Goal: Find contact information: Find contact information

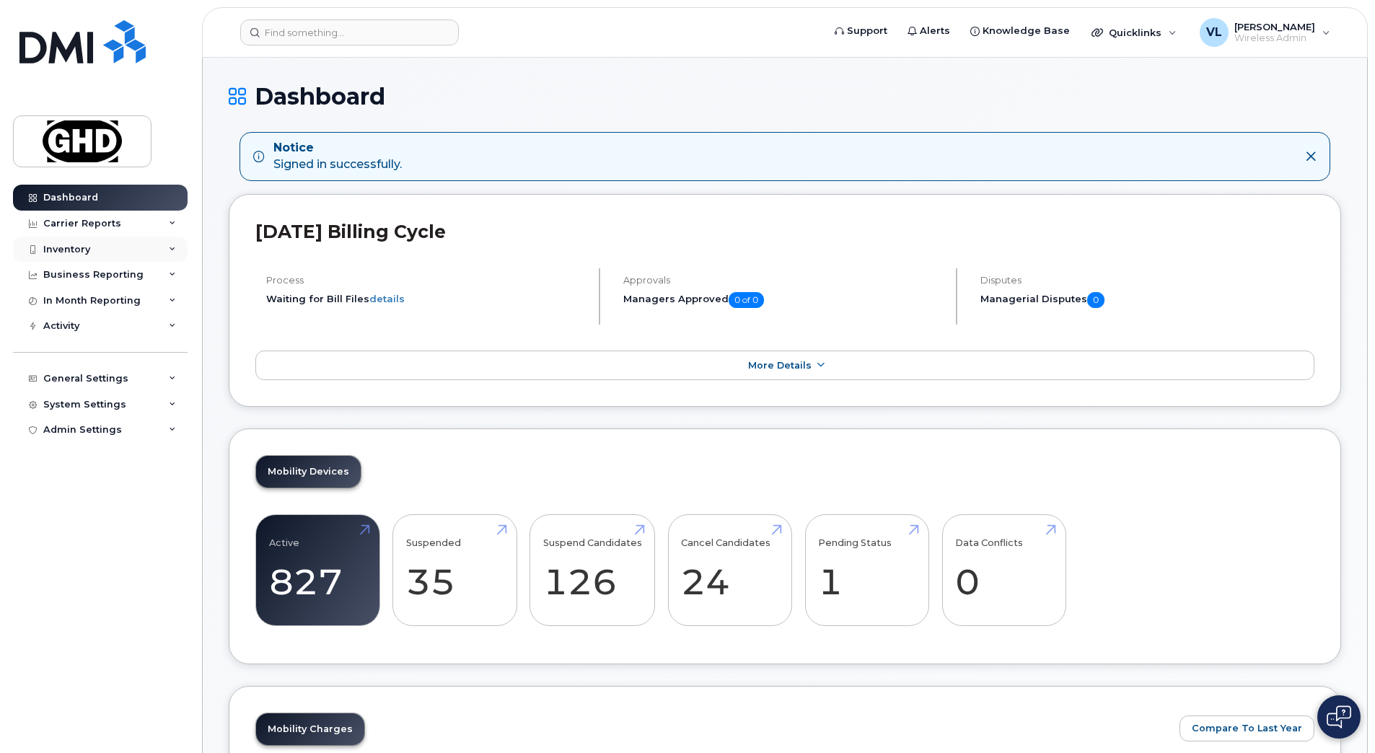
click at [138, 252] on div "Inventory" at bounding box center [100, 250] width 175 height 26
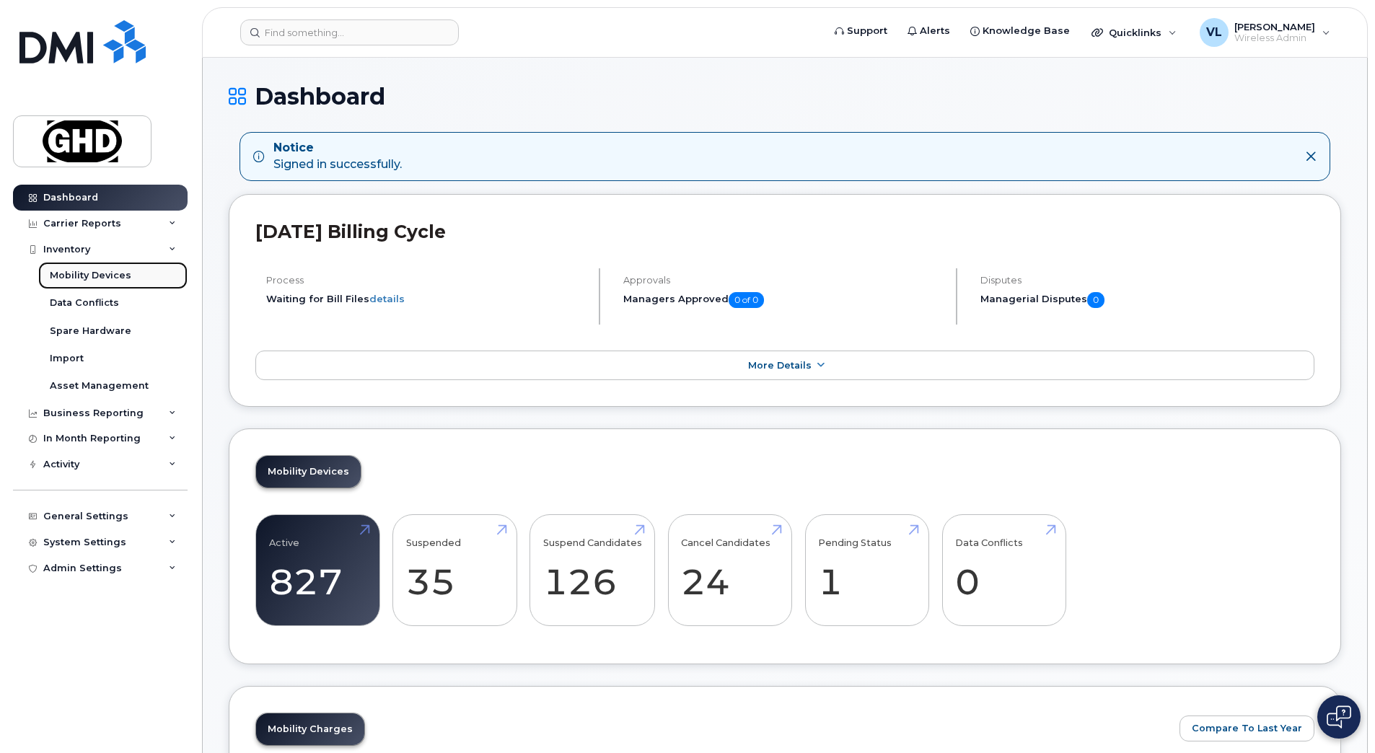
click at [152, 279] on link "Mobility Devices" at bounding box center [112, 275] width 149 height 27
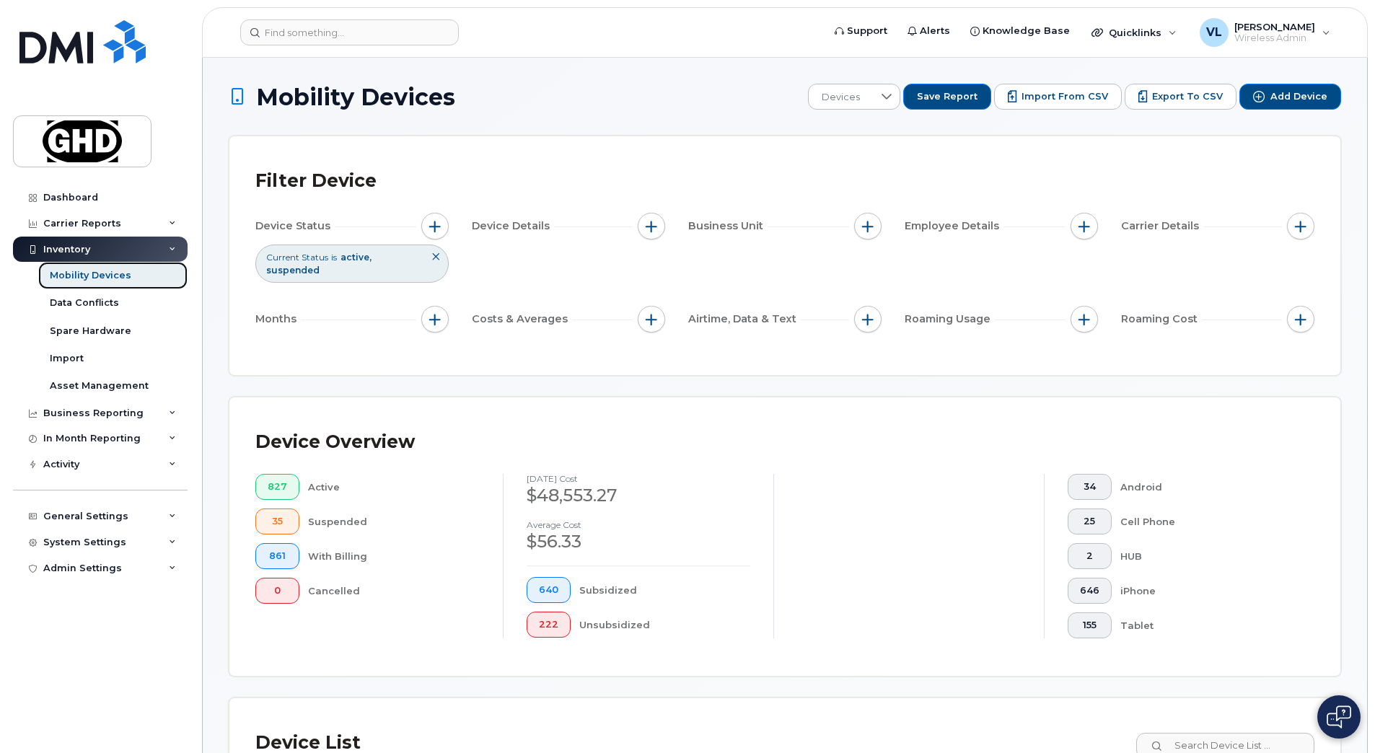
scroll to position [397, 0]
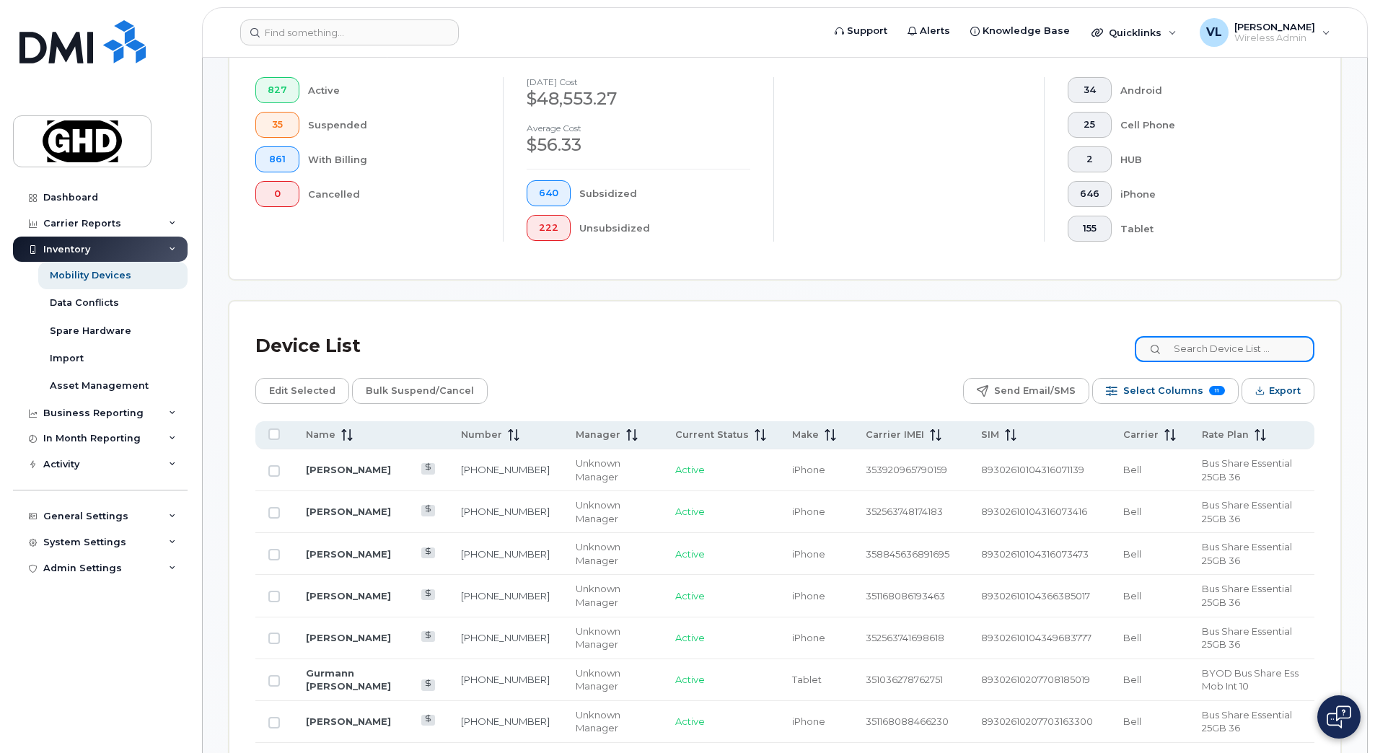
click at [1193, 346] on input at bounding box center [1225, 349] width 180 height 26
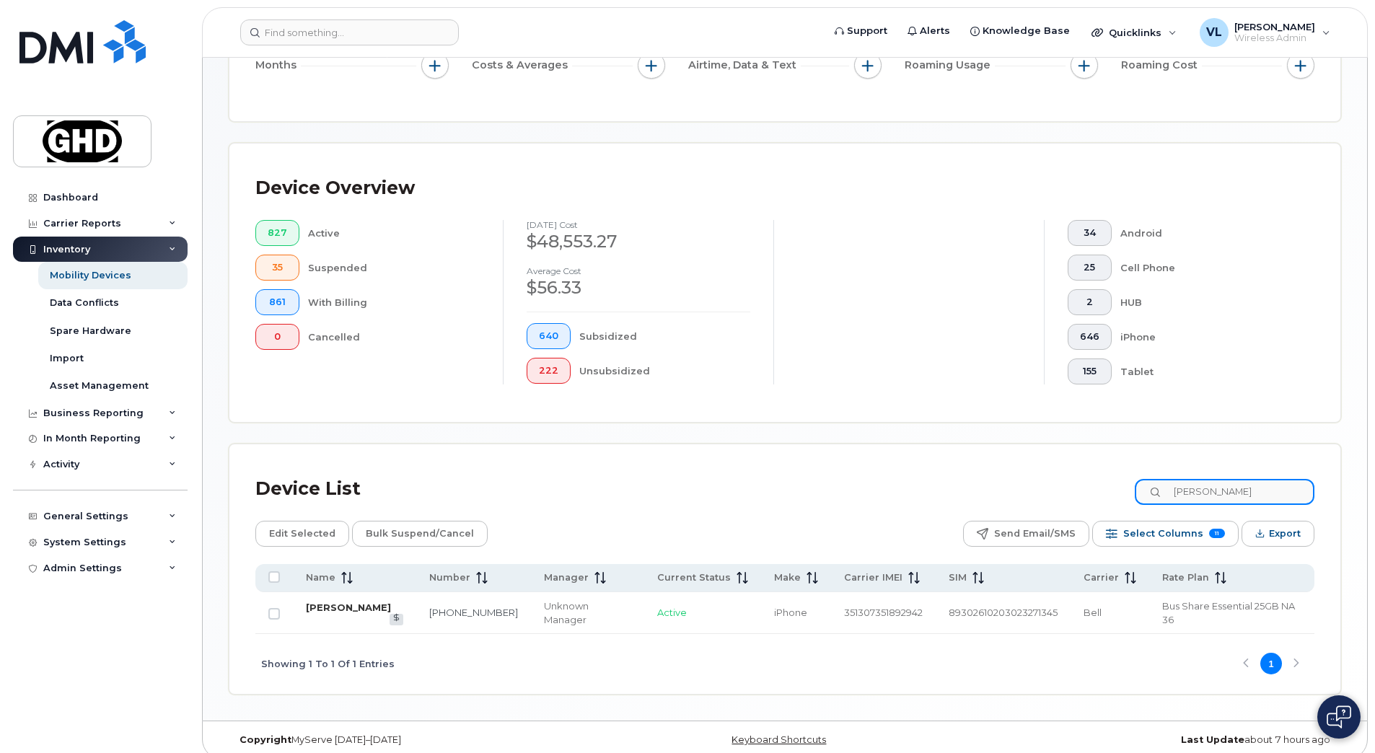
type input "[PERSON_NAME]"
click at [333, 602] on link "[PERSON_NAME]" at bounding box center [348, 608] width 85 height 12
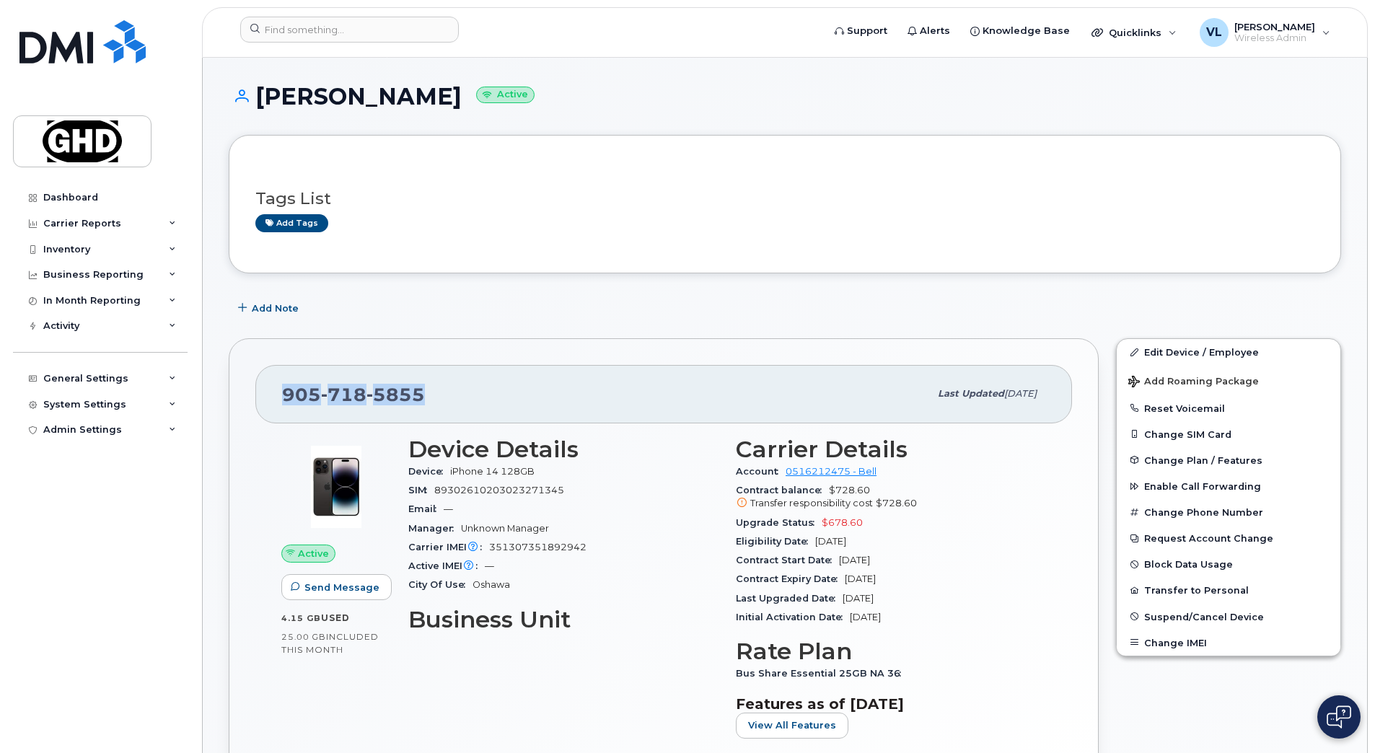
drag, startPoint x: 429, startPoint y: 398, endPoint x: 254, endPoint y: 387, distance: 175.0
click at [254, 387] on div "905 718 5855 Last updated Jul 31, 2025 Active Send Message 4.15 GB  used 25.00 …" at bounding box center [664, 589] width 870 height 503
copy span "905 718 5855"
